Goal: Information Seeking & Learning: Learn about a topic

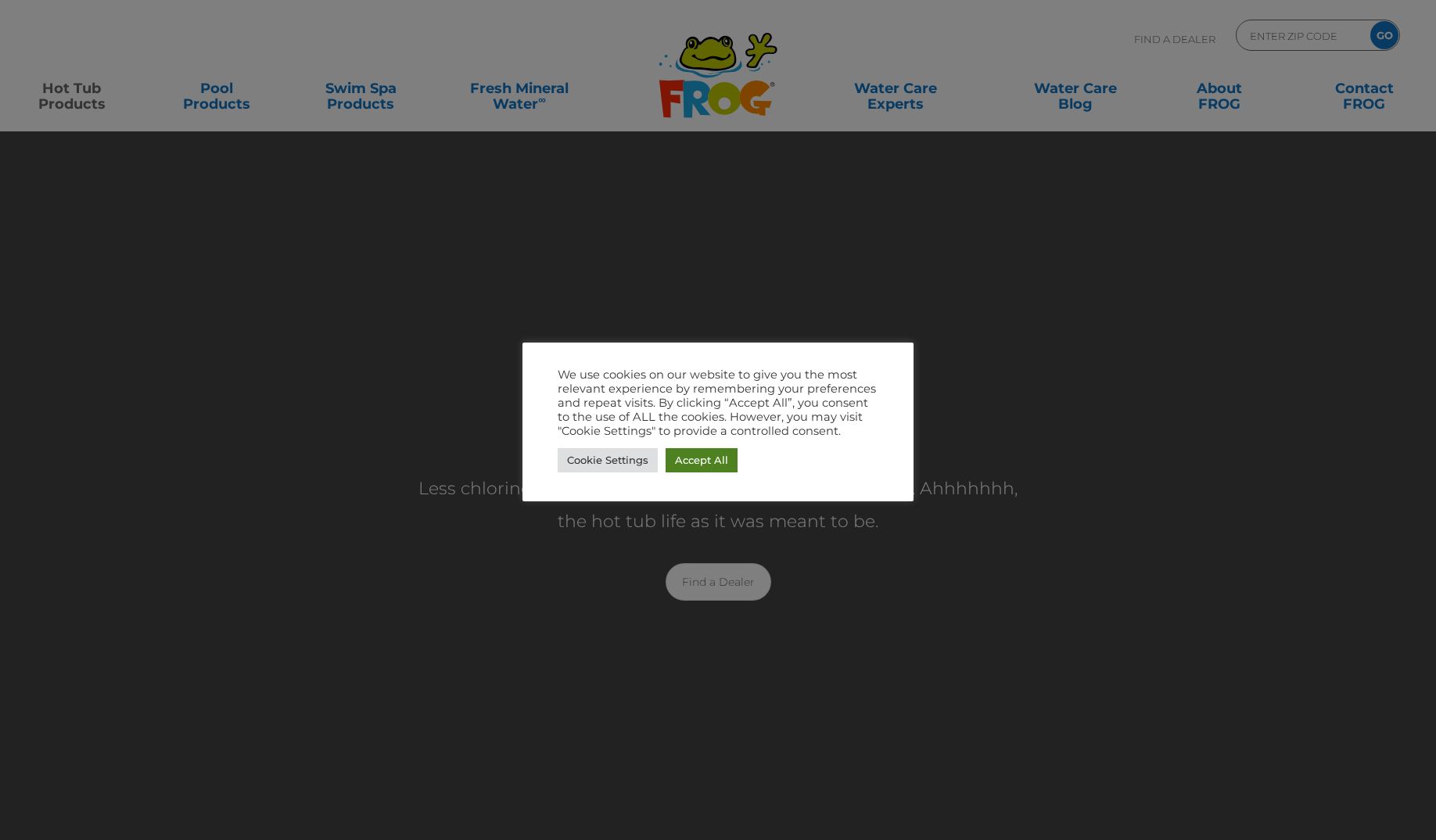
click at [692, 461] on link "Accept All" at bounding box center [701, 460] width 72 height 24
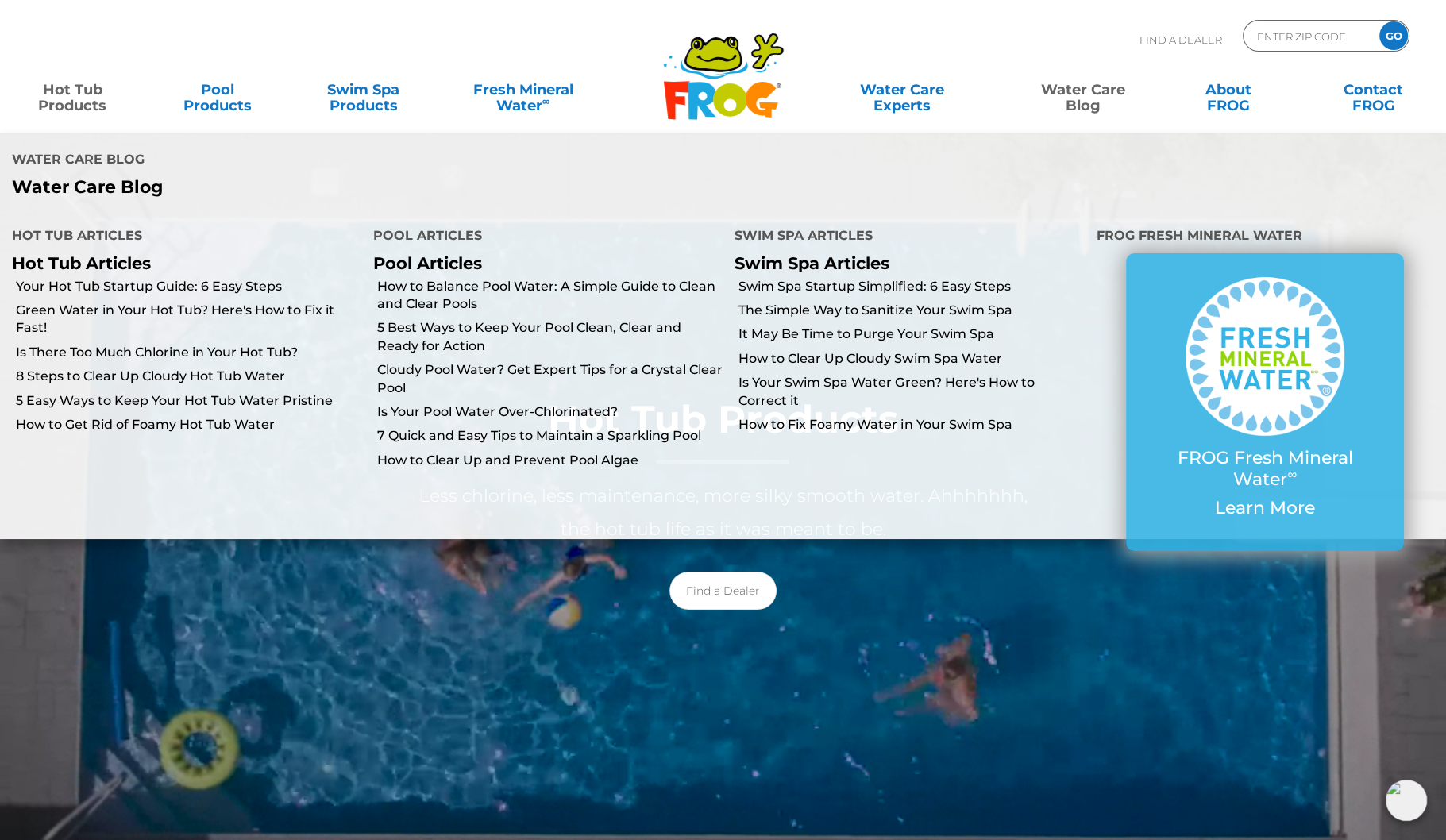
click at [1077, 556] on div "Hot Tub Products Less chlorine, less maintenance, more silky smooth water. Ahhh…" at bounding box center [723, 499] width 1458 height 257
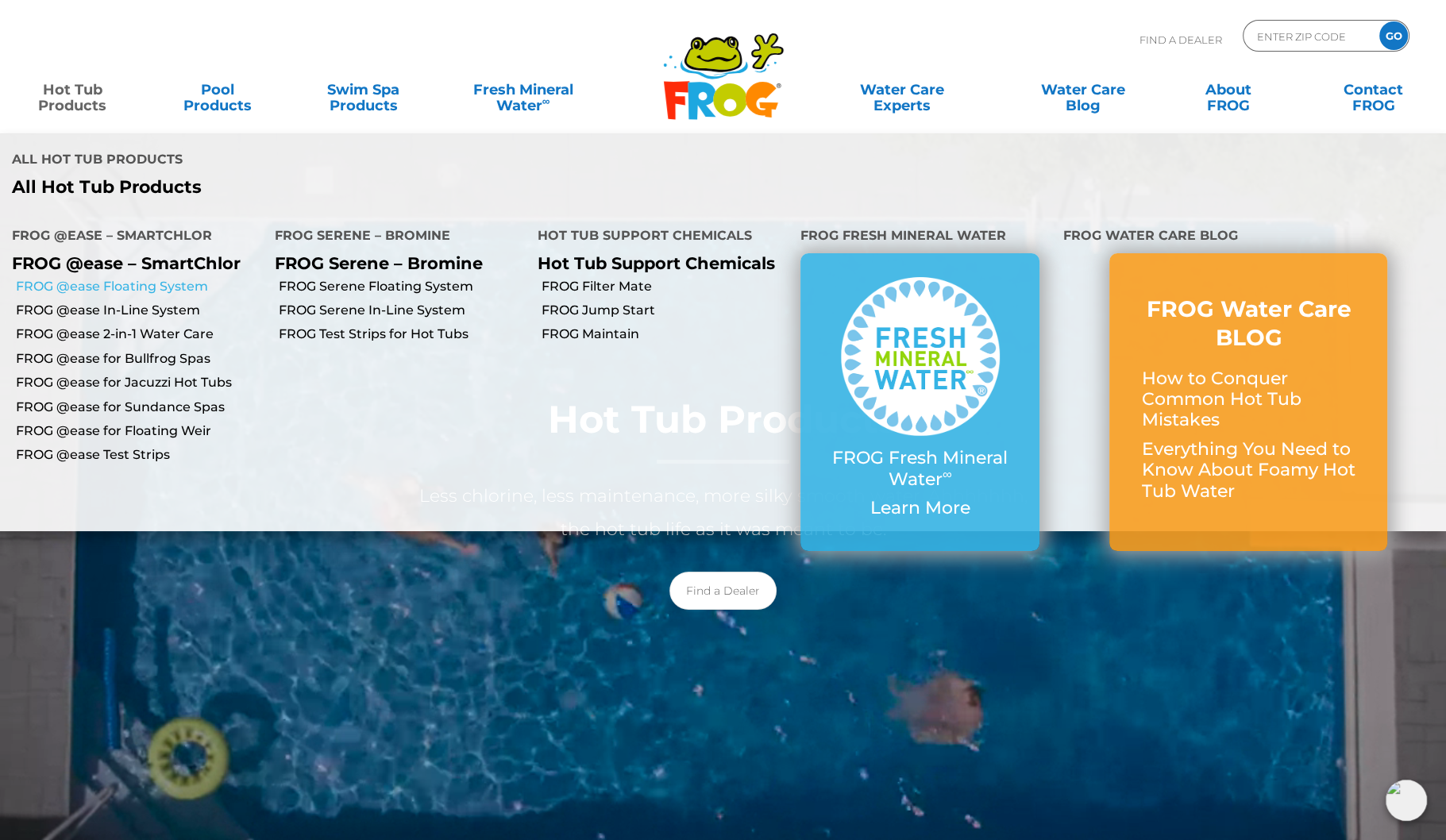
click at [143, 292] on link "FROG @ease Floating System" at bounding box center [140, 286] width 247 height 18
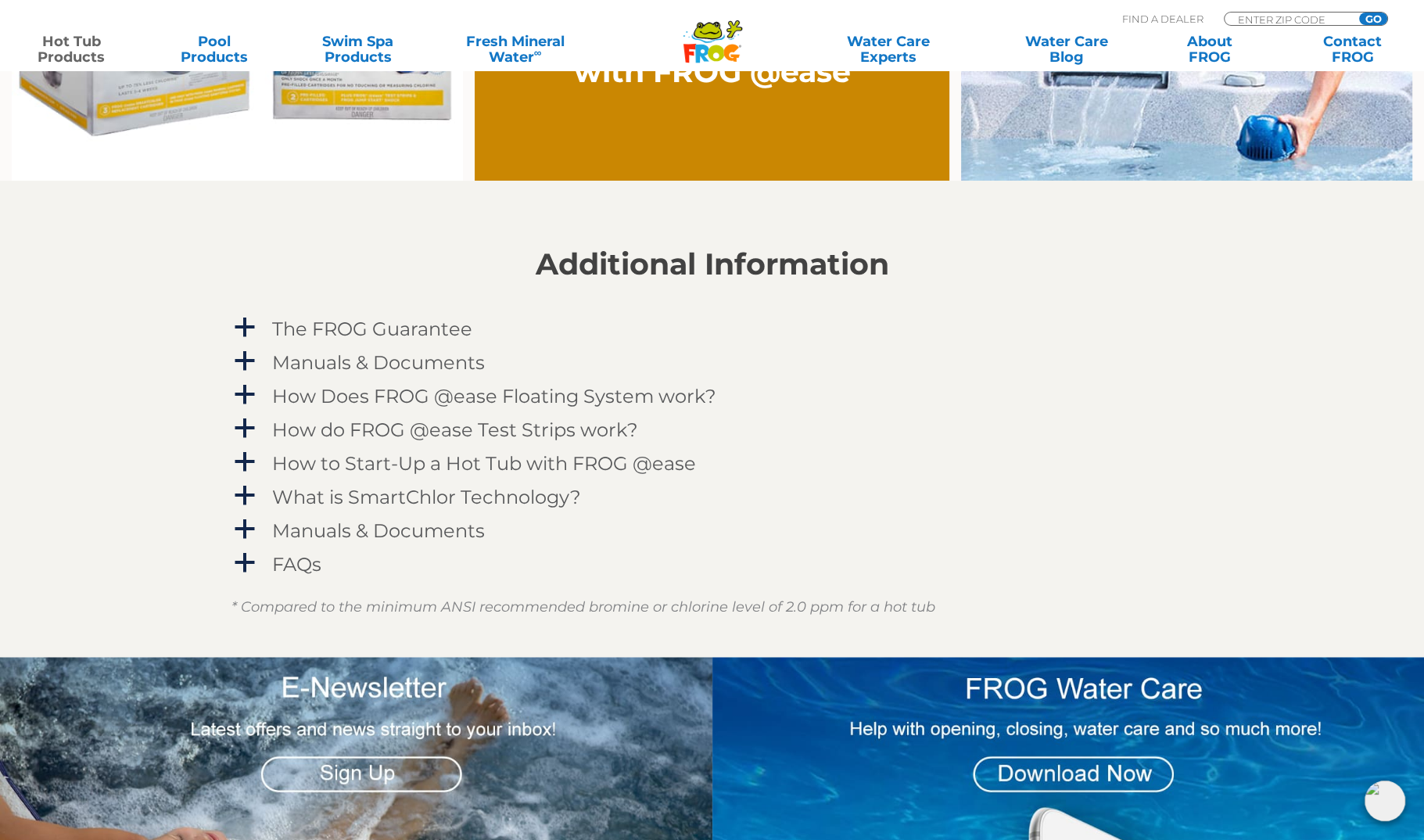
scroll to position [1470, 0]
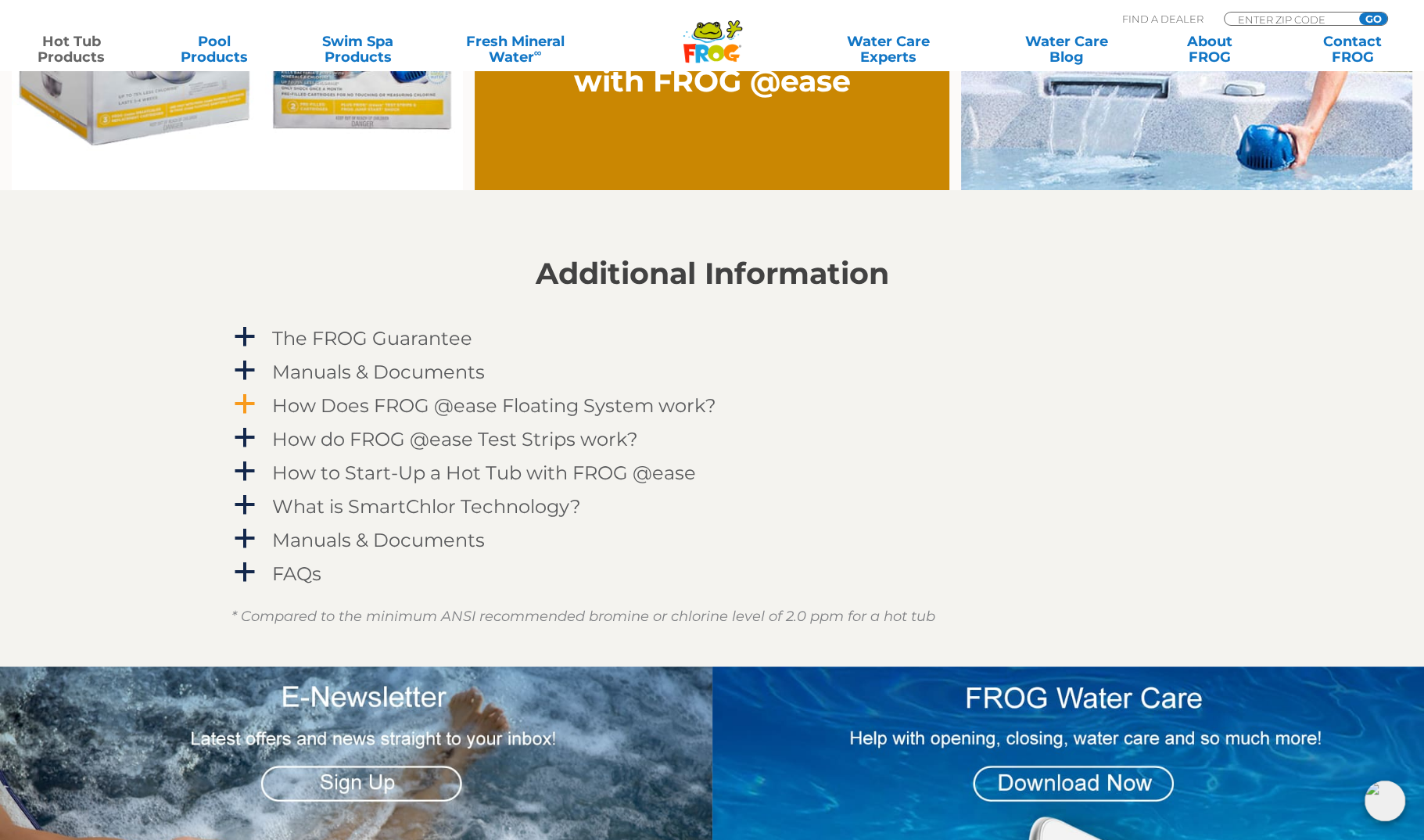
click at [247, 399] on span "a" at bounding box center [245, 405] width 24 height 24
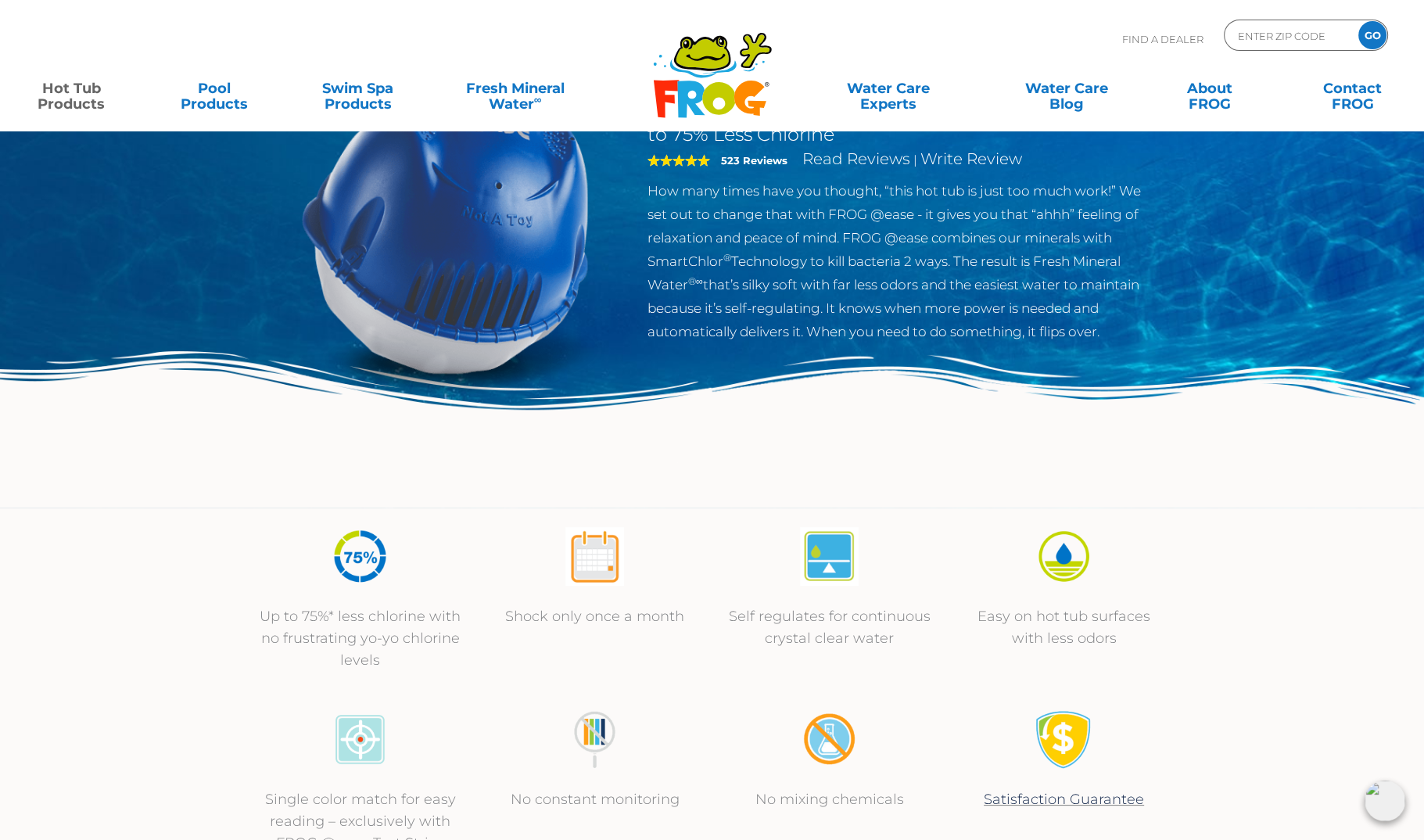
scroll to position [137, 0]
